Goal: Task Accomplishment & Management: Use online tool/utility

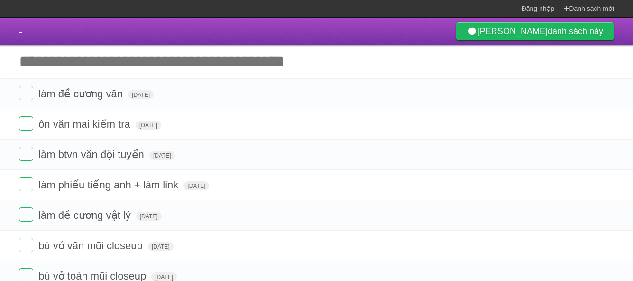
click at [466, 45] on input "Thêm một nhiệm vụ khác" at bounding box center [316, 61] width 633 height 33
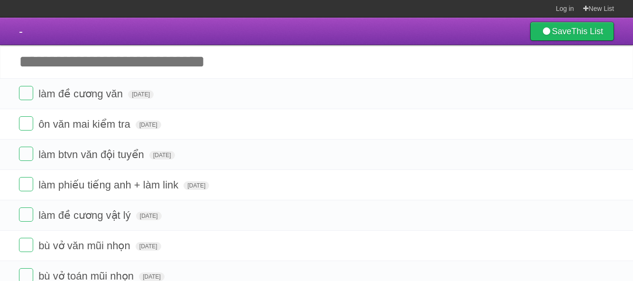
click at [217, 42] on header "- Save This List" at bounding box center [316, 31] width 633 height 27
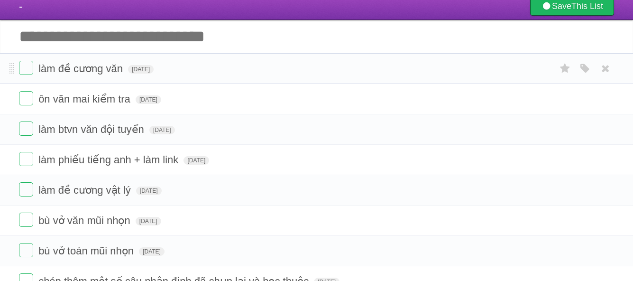
scroll to position [26, 0]
click at [25, 94] on label at bounding box center [26, 98] width 14 height 14
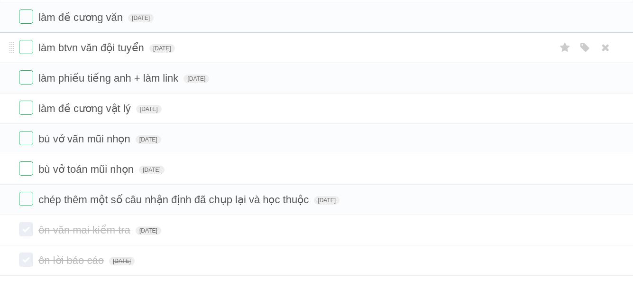
scroll to position [0, 0]
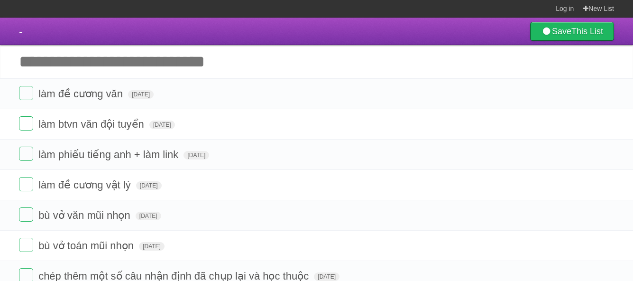
click at [111, 67] on input "Add another task" at bounding box center [316, 61] width 633 height 33
type input "*"
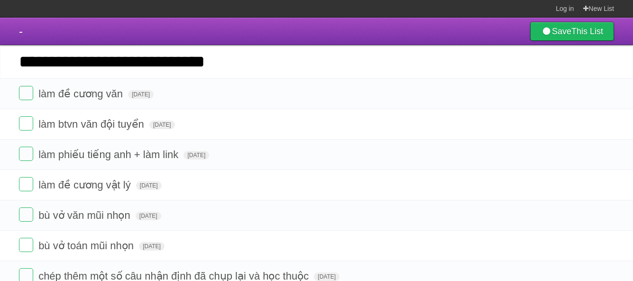
type input "**********"
click input "*********" at bounding box center [0, 0] width 0 height 0
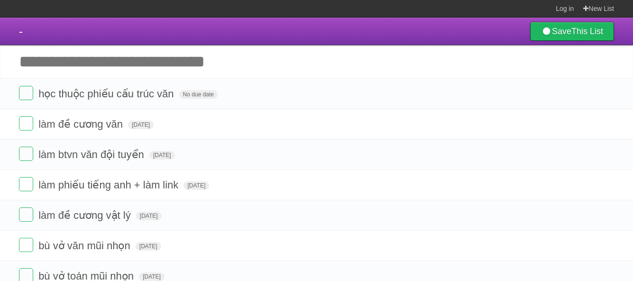
click at [116, 71] on input "Add another task" at bounding box center [316, 61] width 633 height 33
click at [115, 70] on input "Add another task" at bounding box center [316, 61] width 633 height 33
